Goal: Complete application form: Complete application form

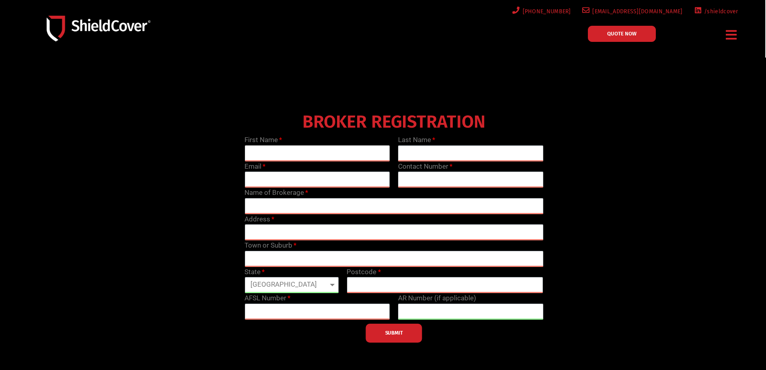
click at [284, 154] on input "text" at bounding box center [318, 153] width 146 height 16
type input "[PERSON_NAME]"
type input "[PERSON_NAME][EMAIL_ADDRESS][DOMAIN_NAME]"
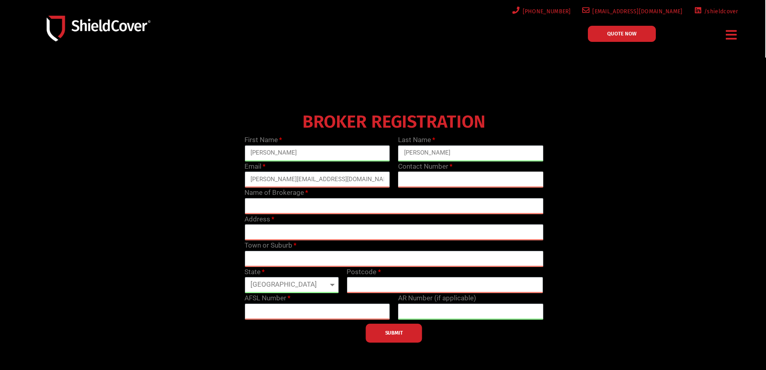
type input "0488838659"
click at [307, 208] on input "text" at bounding box center [394, 206] width 299 height 16
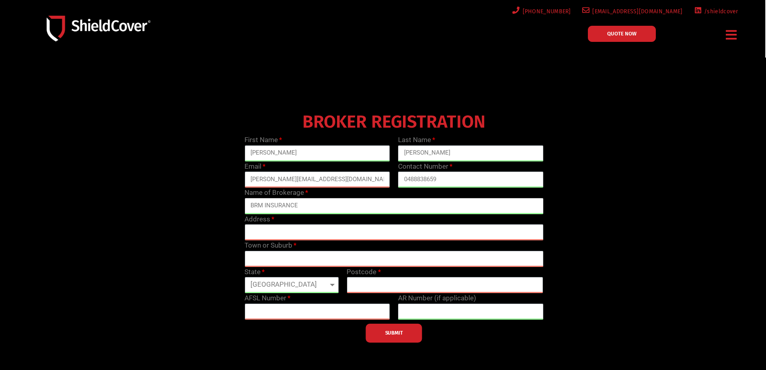
type input "BRM INSURANCE"
click at [319, 234] on input "text" at bounding box center [394, 232] width 299 height 16
type input "Suite 1D/[STREET_ADDRESS][PERSON_NAME]"
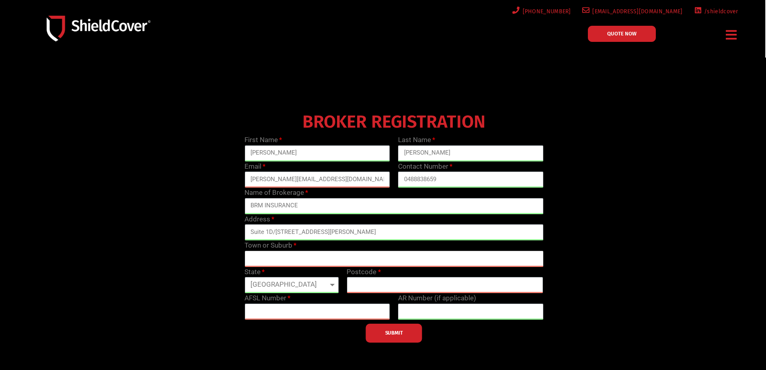
type input "[GEOGRAPHIC_DATA]"
select select "[GEOGRAPHIC_DATA]"
type input "2164"
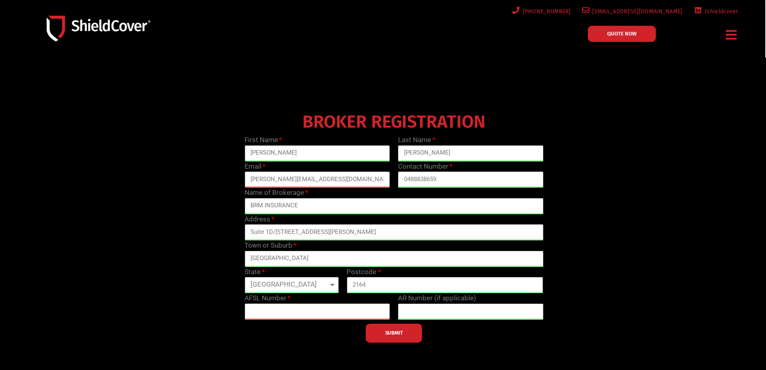
click at [318, 308] on input "text" at bounding box center [318, 311] width 146 height 16
paste input "327131"
type input "327131"
click at [418, 333] on button "SUBMIT" at bounding box center [394, 332] width 56 height 19
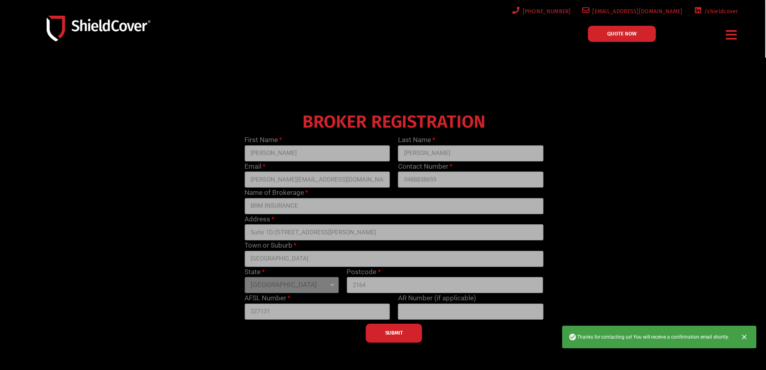
click at [413, 335] on div "SUBMIT" at bounding box center [394, 330] width 307 height 23
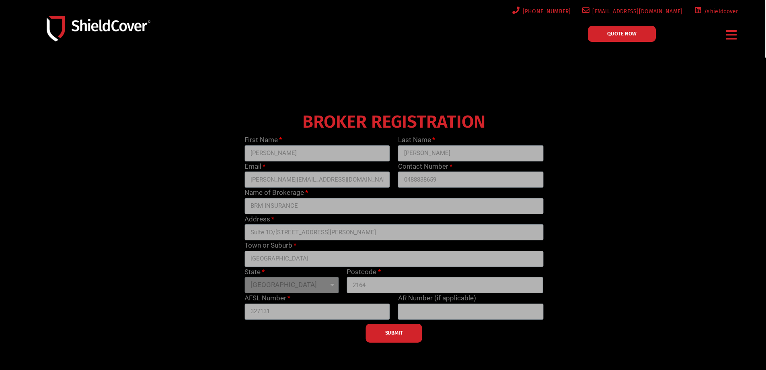
click at [401, 335] on div "SUBMIT" at bounding box center [394, 330] width 307 height 23
click at [630, 36] on span "QUOTE NOW" at bounding box center [622, 33] width 29 height 5
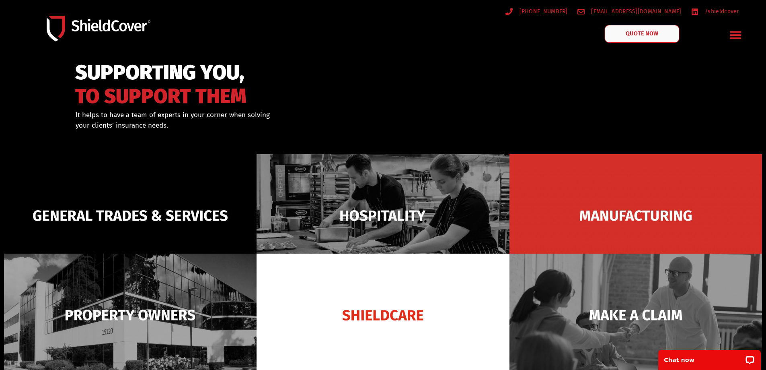
click at [642, 39] on link "QUOTE NOW" at bounding box center [642, 34] width 75 height 18
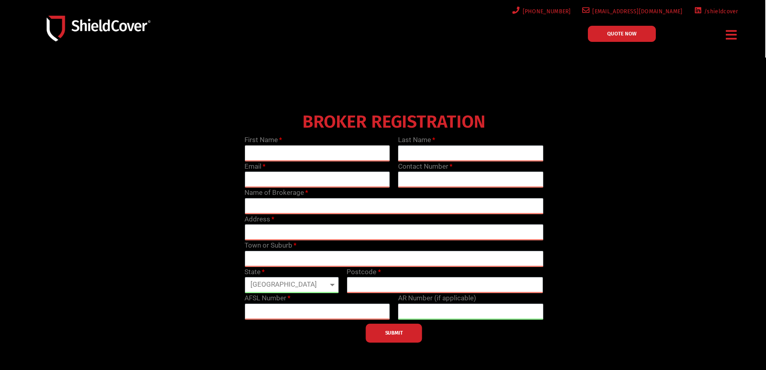
click at [267, 152] on input "text" at bounding box center [318, 153] width 146 height 16
type input "Joseph"
type input "[PERSON_NAME]"
type input "[PERSON_NAME][EMAIL_ADDRESS][DOMAIN_NAME]"
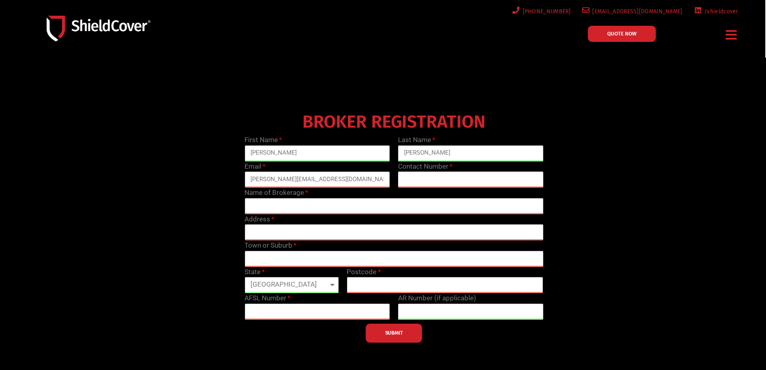
type input "0488838659"
click at [332, 200] on input "text" at bounding box center [394, 206] width 299 height 16
type input "BRM INSURANCE"
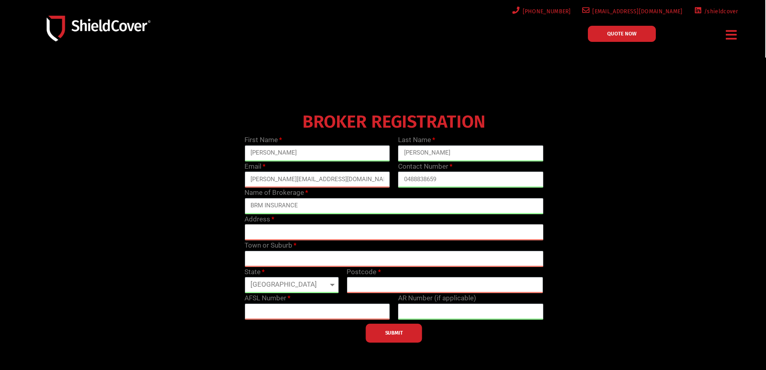
type input "Suite 1D/[STREET_ADDRESS][PERSON_NAME]"
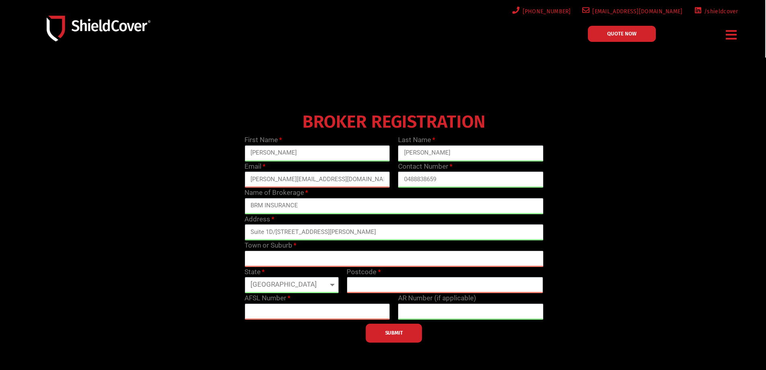
type input "[GEOGRAPHIC_DATA]"
select select "[GEOGRAPHIC_DATA]"
type input "2164"
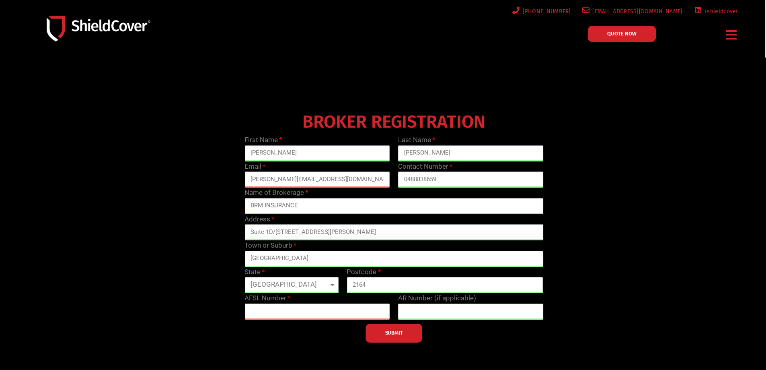
click at [332, 317] on input "text" at bounding box center [318, 311] width 146 height 16
type input "327131"
click at [426, 309] on input "text" at bounding box center [471, 311] width 146 height 16
click at [402, 336] on button "SUBMIT" at bounding box center [394, 332] width 56 height 19
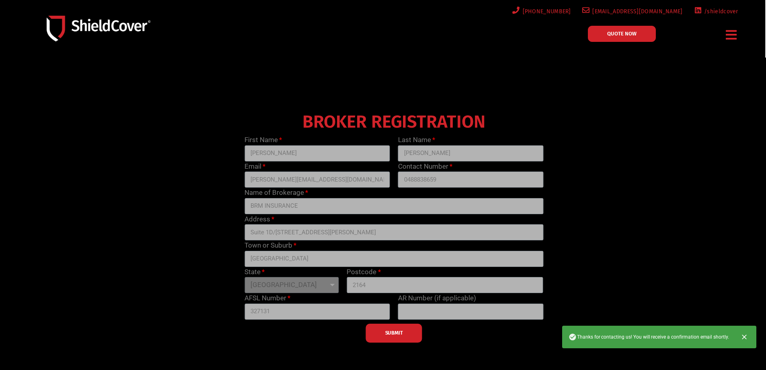
click at [404, 332] on div "SUBMIT" at bounding box center [394, 330] width 307 height 23
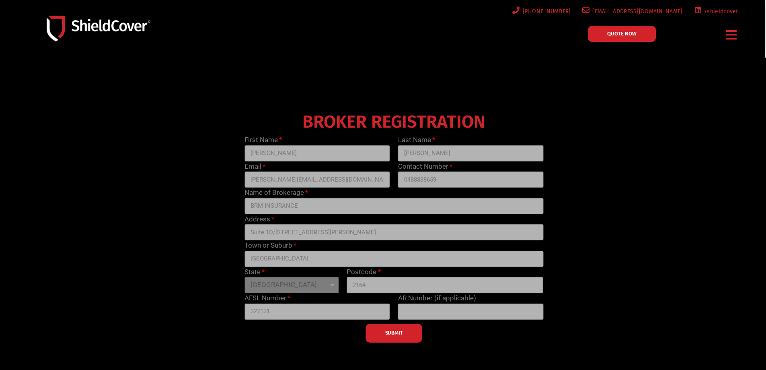
click at [404, 332] on div "SUBMIT" at bounding box center [394, 330] width 307 height 23
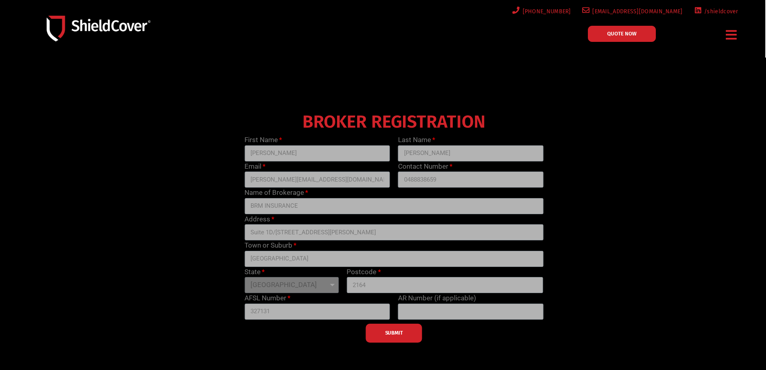
click at [404, 332] on div "SUBMIT" at bounding box center [394, 330] width 307 height 23
